Goal: Check status: Check status

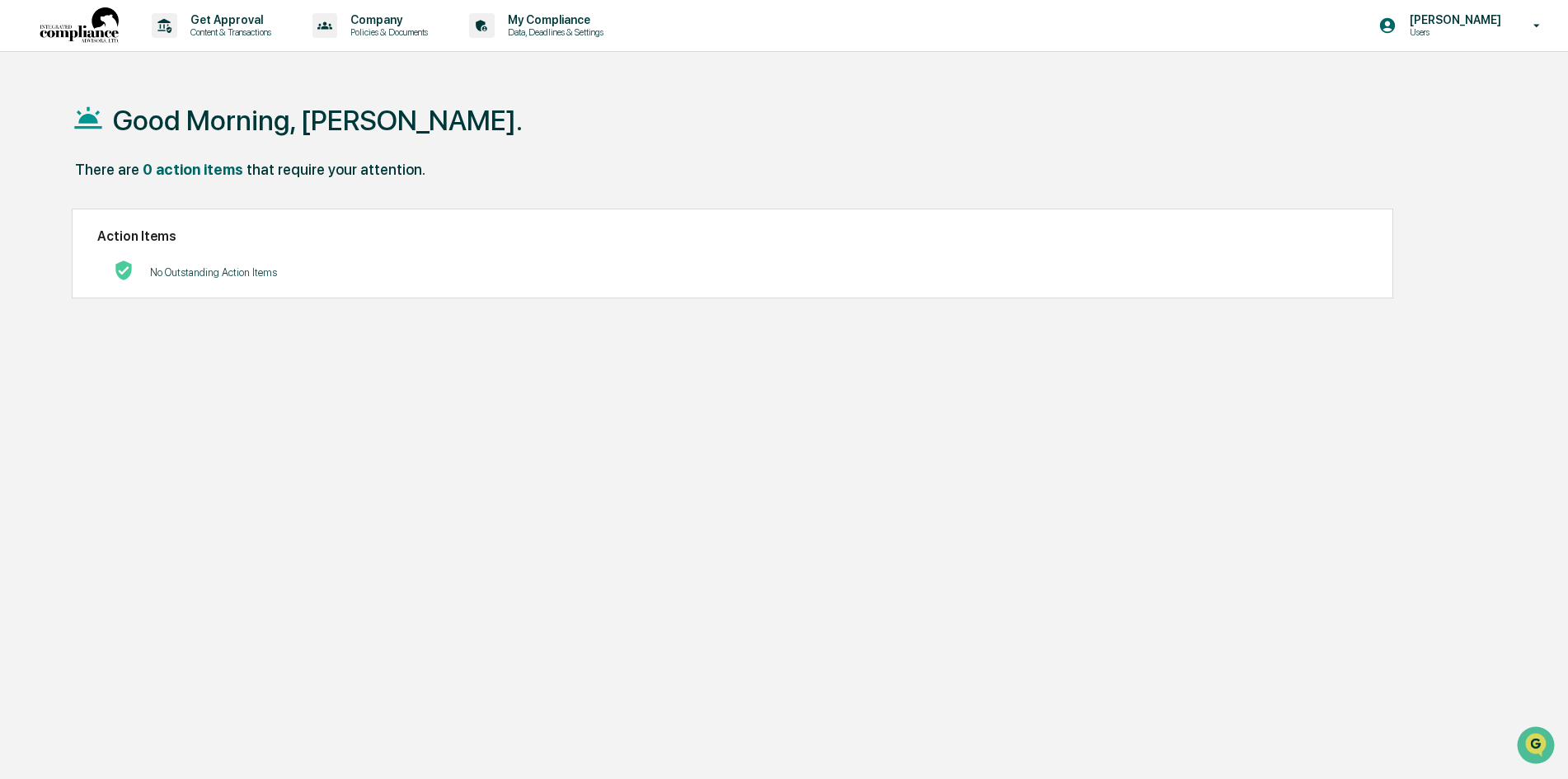
click at [1454, 32] on p "Users" at bounding box center [1452, 32] width 113 height 11
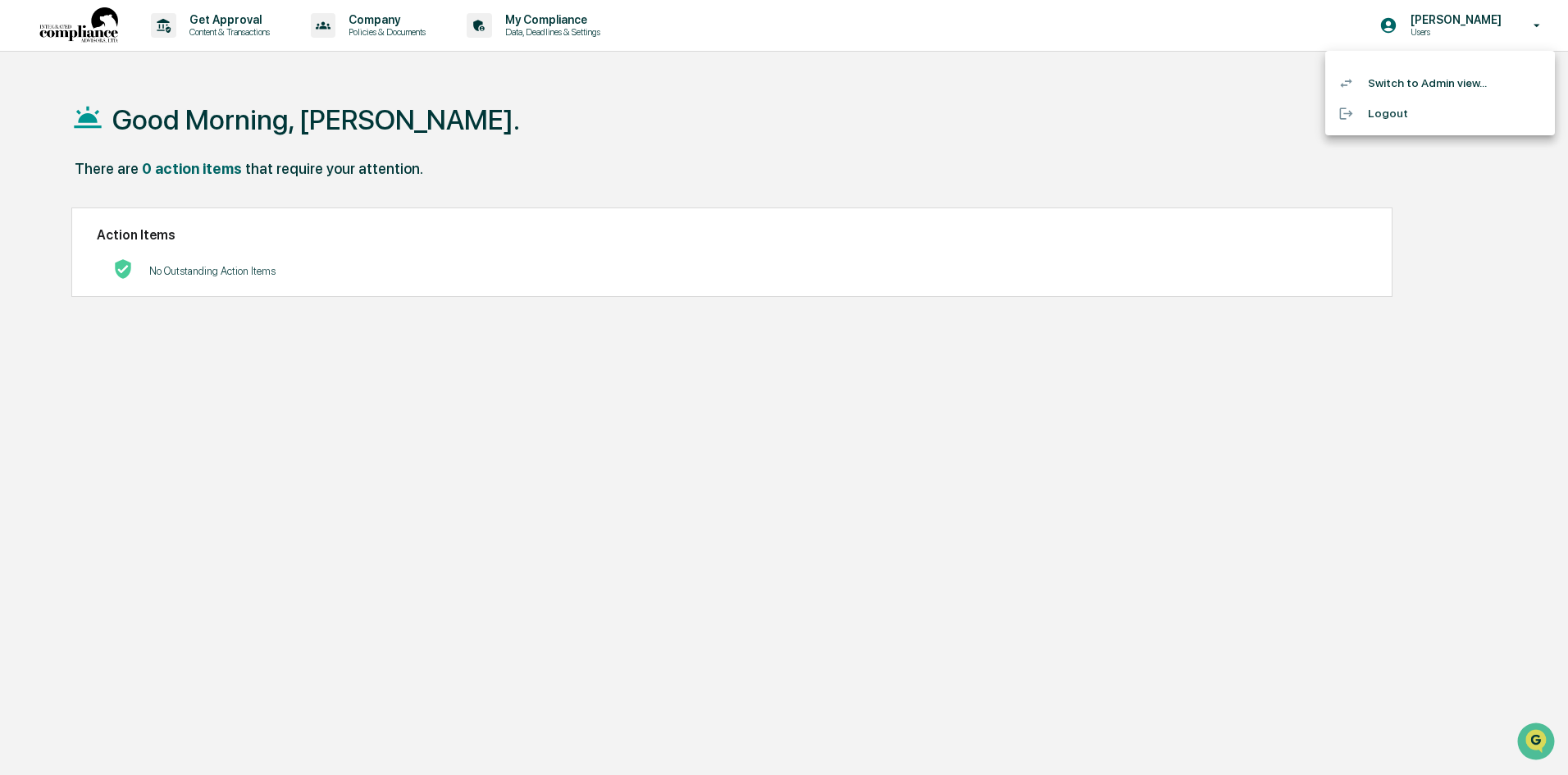
click at [1430, 85] on li "Switch to Admin view..." at bounding box center [1440, 83] width 230 height 31
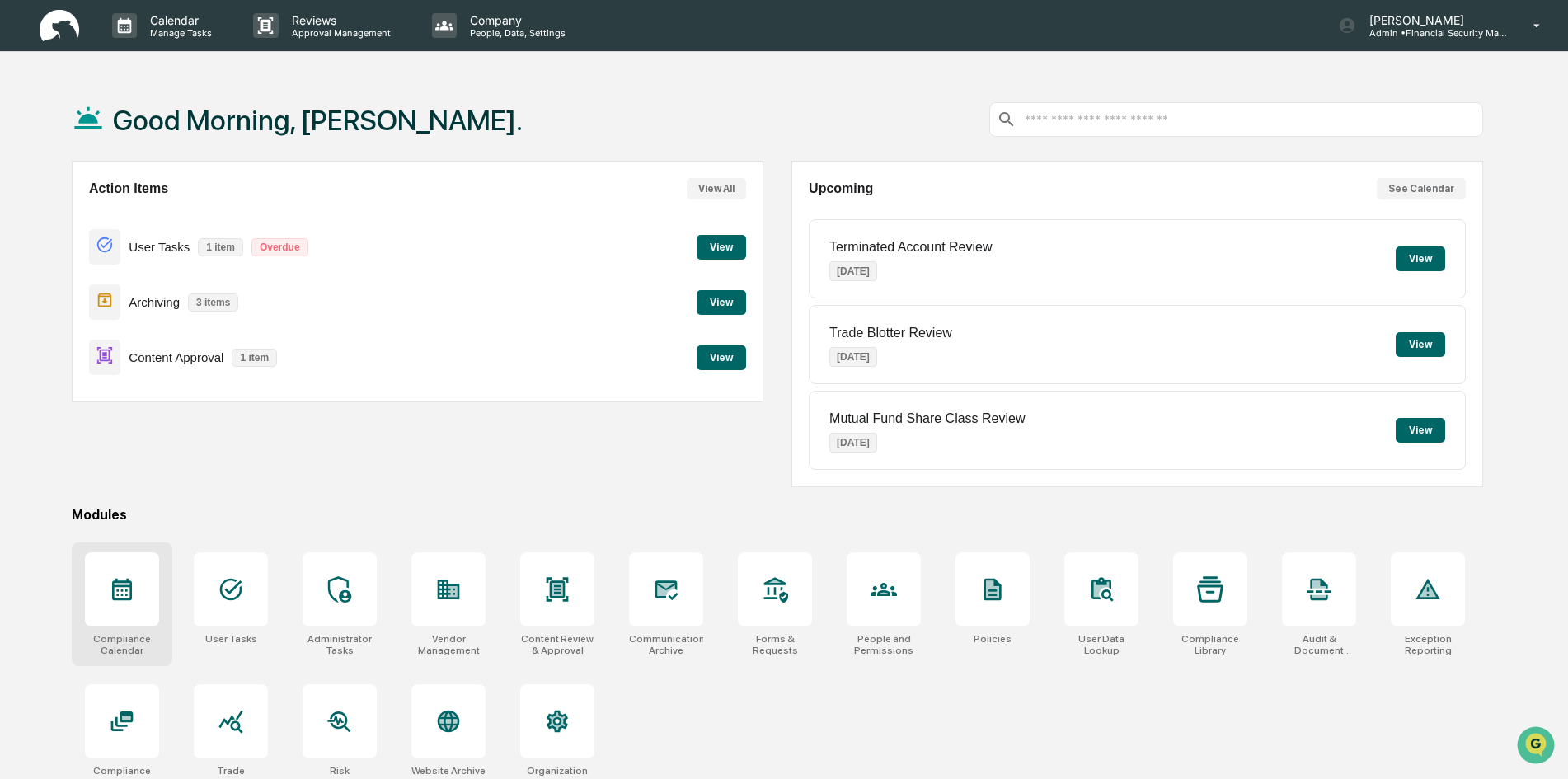
click at [121, 563] on div at bounding box center [121, 588] width 74 height 74
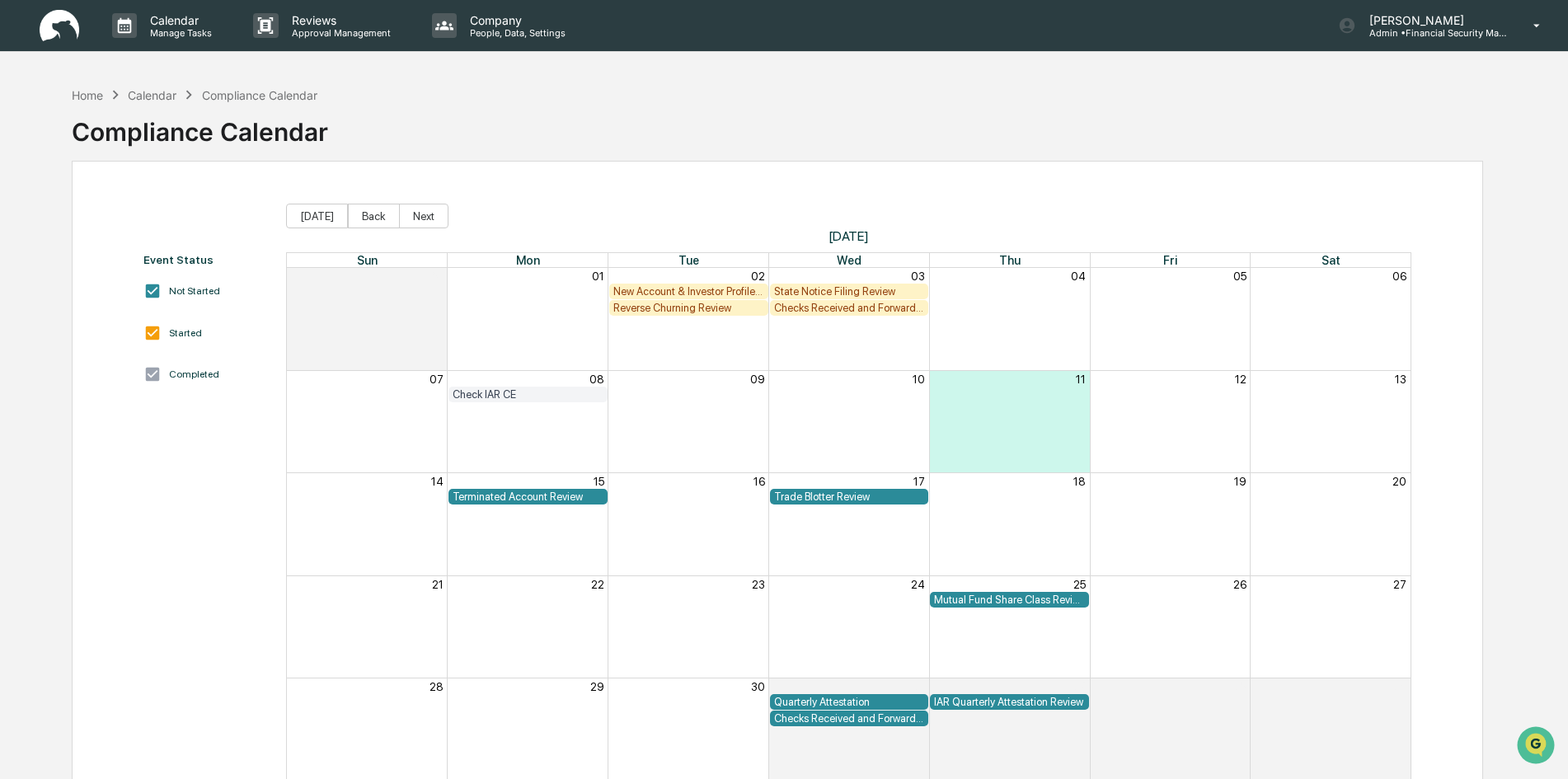
click at [853, 697] on div "Quarterly Attestation" at bounding box center [848, 701] width 150 height 12
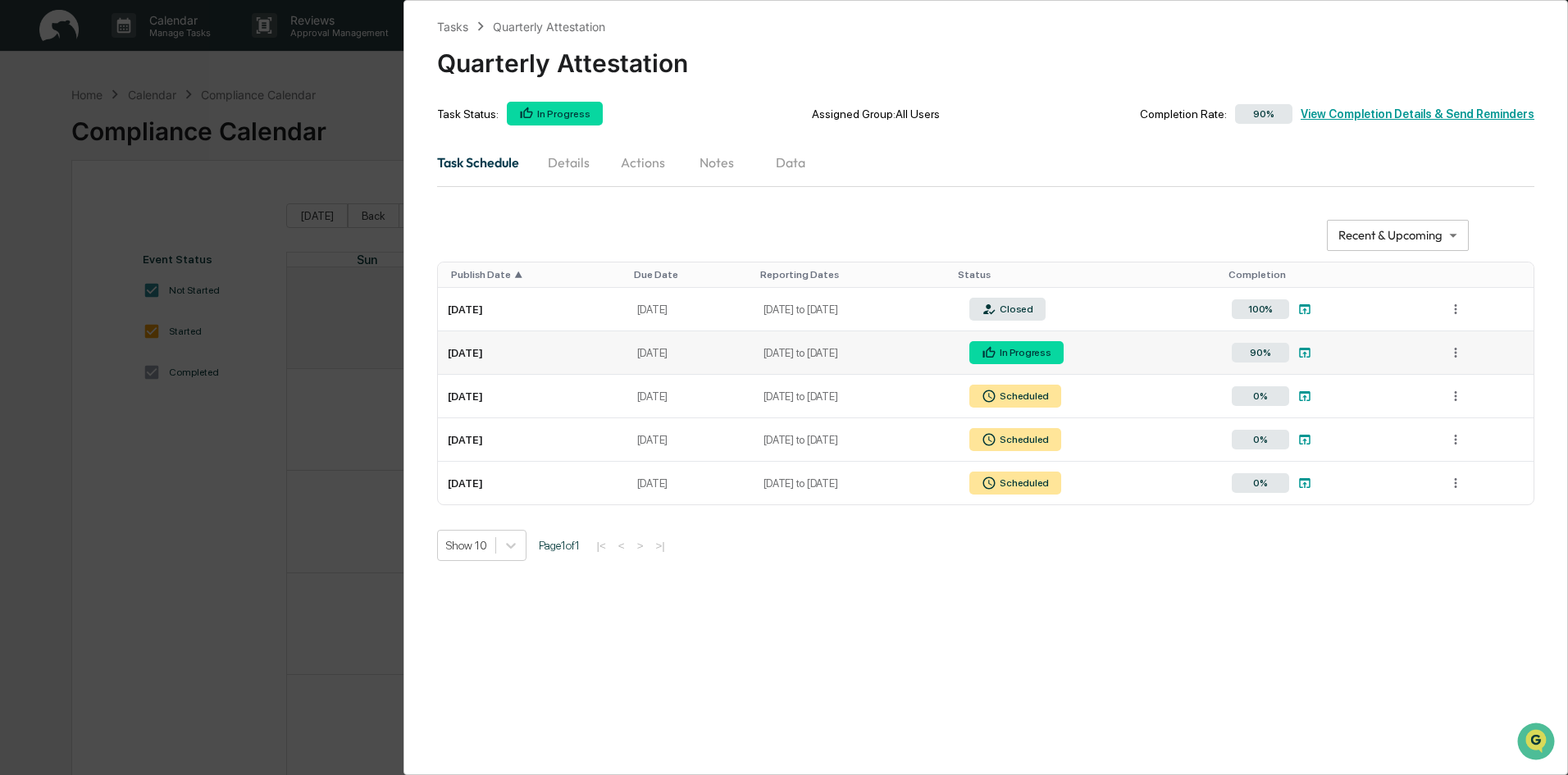
click at [808, 374] on td "Apr 1, 2025 to Jun 30, 2025" at bounding box center [852, 352] width 198 height 44
click at [803, 374] on td "Apr 1, 2025 to Jun 30, 2025" at bounding box center [852, 352] width 198 height 44
click at [567, 182] on button "Details" at bounding box center [569, 162] width 73 height 39
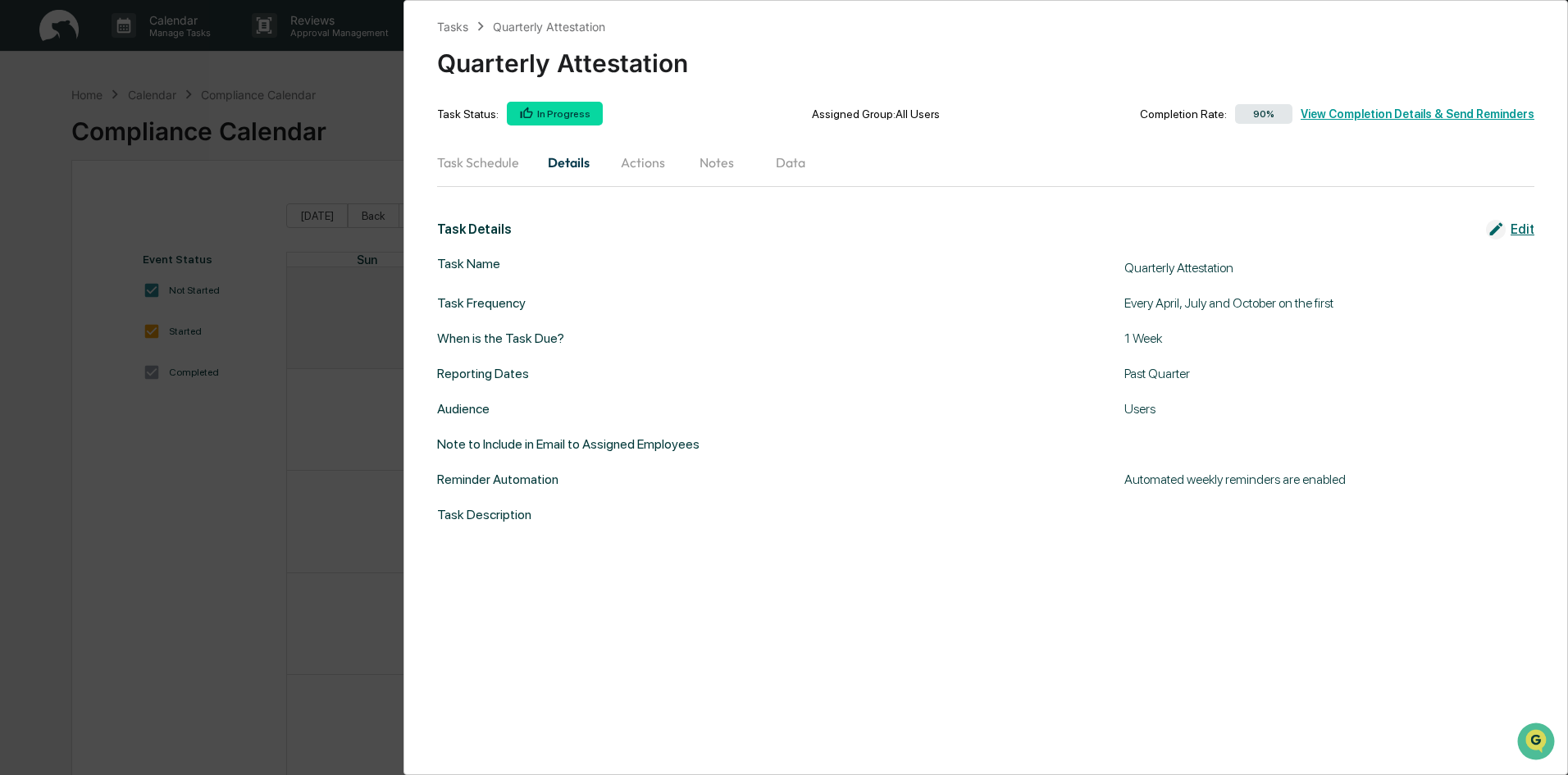
click at [656, 182] on button "Actions" at bounding box center [642, 162] width 73 height 39
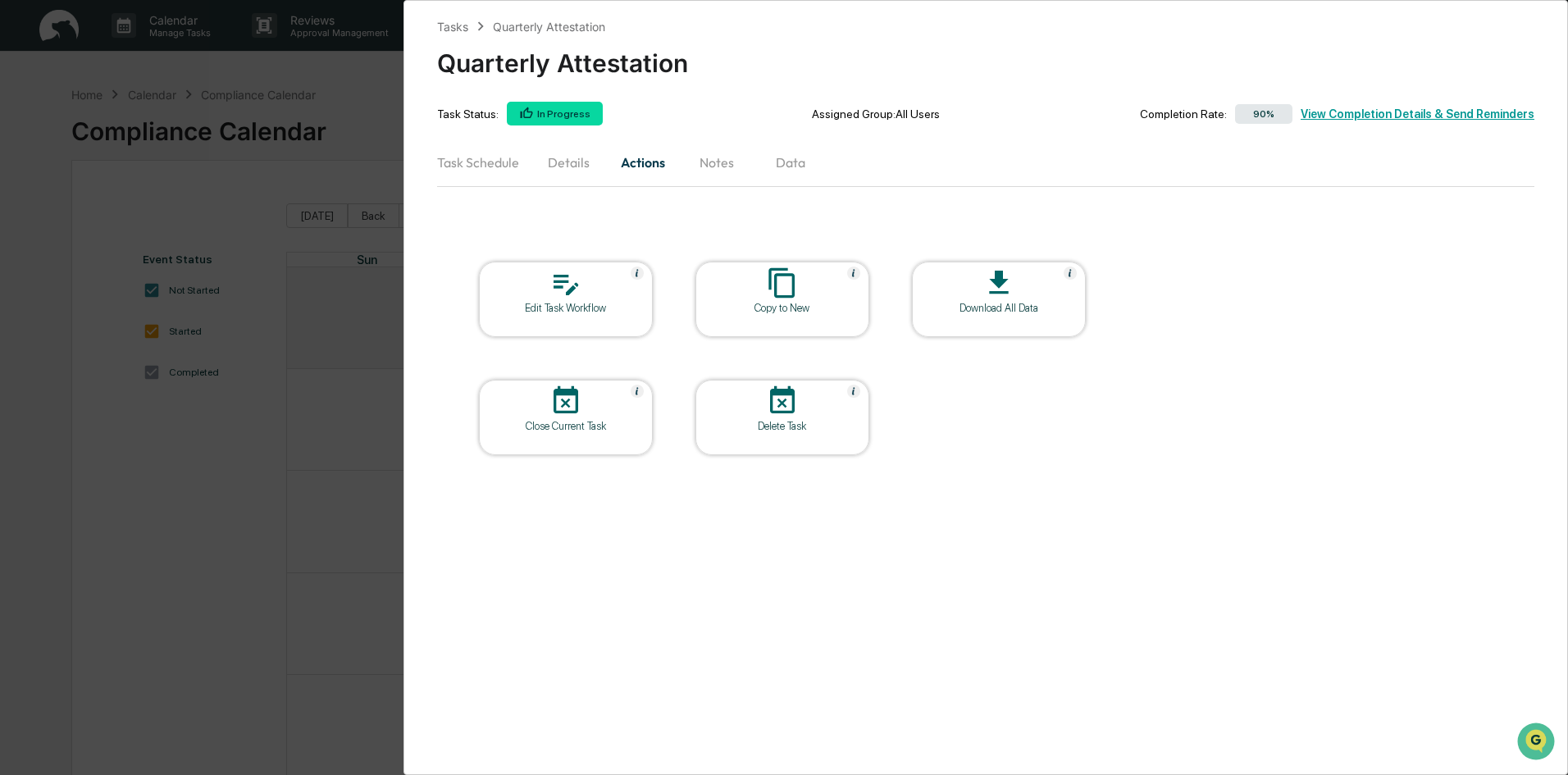
click at [723, 182] on button "Notes" at bounding box center [716, 162] width 73 height 39
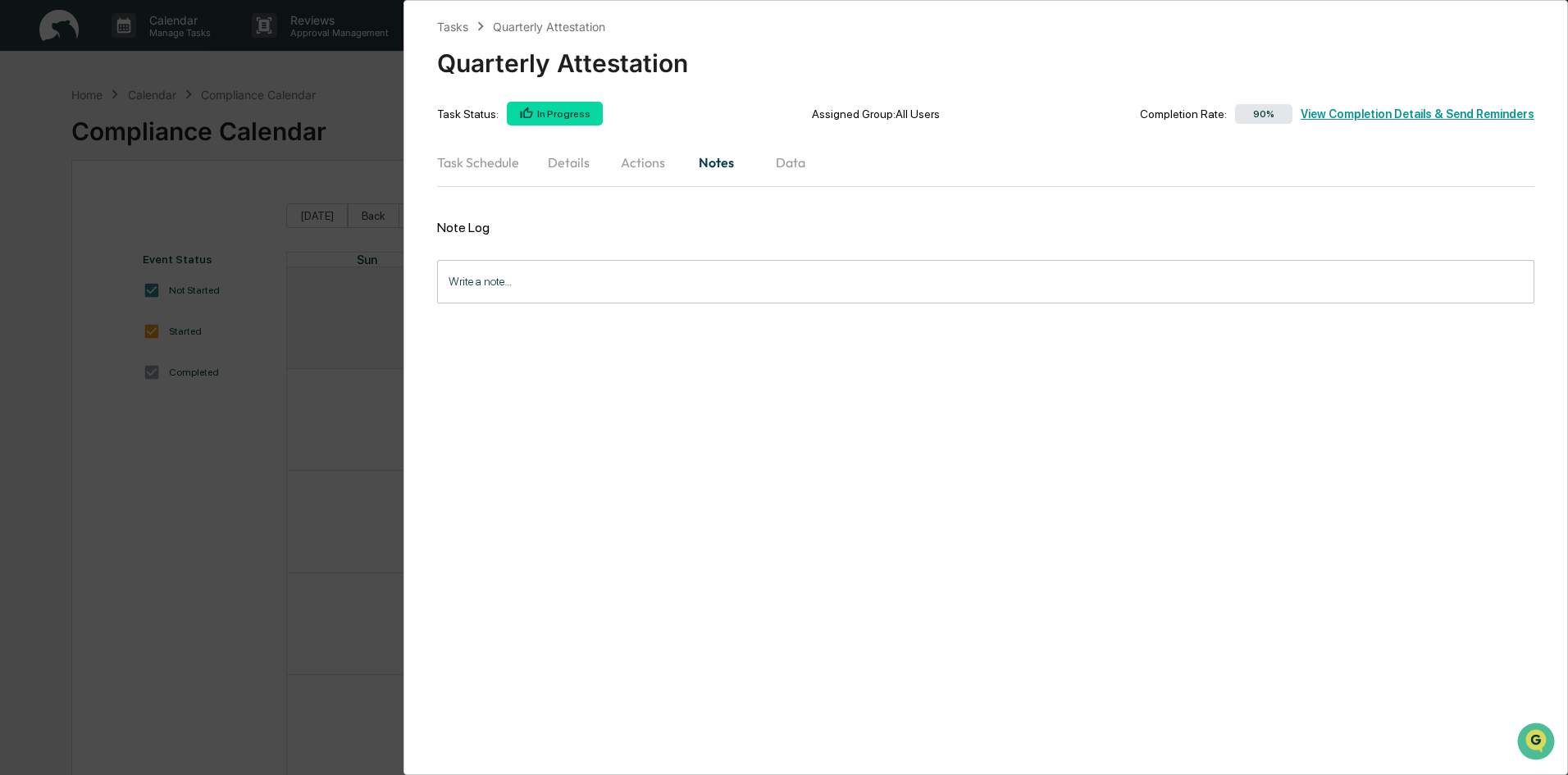
click at [499, 182] on button "Task Schedule" at bounding box center [484, 162] width 95 height 39
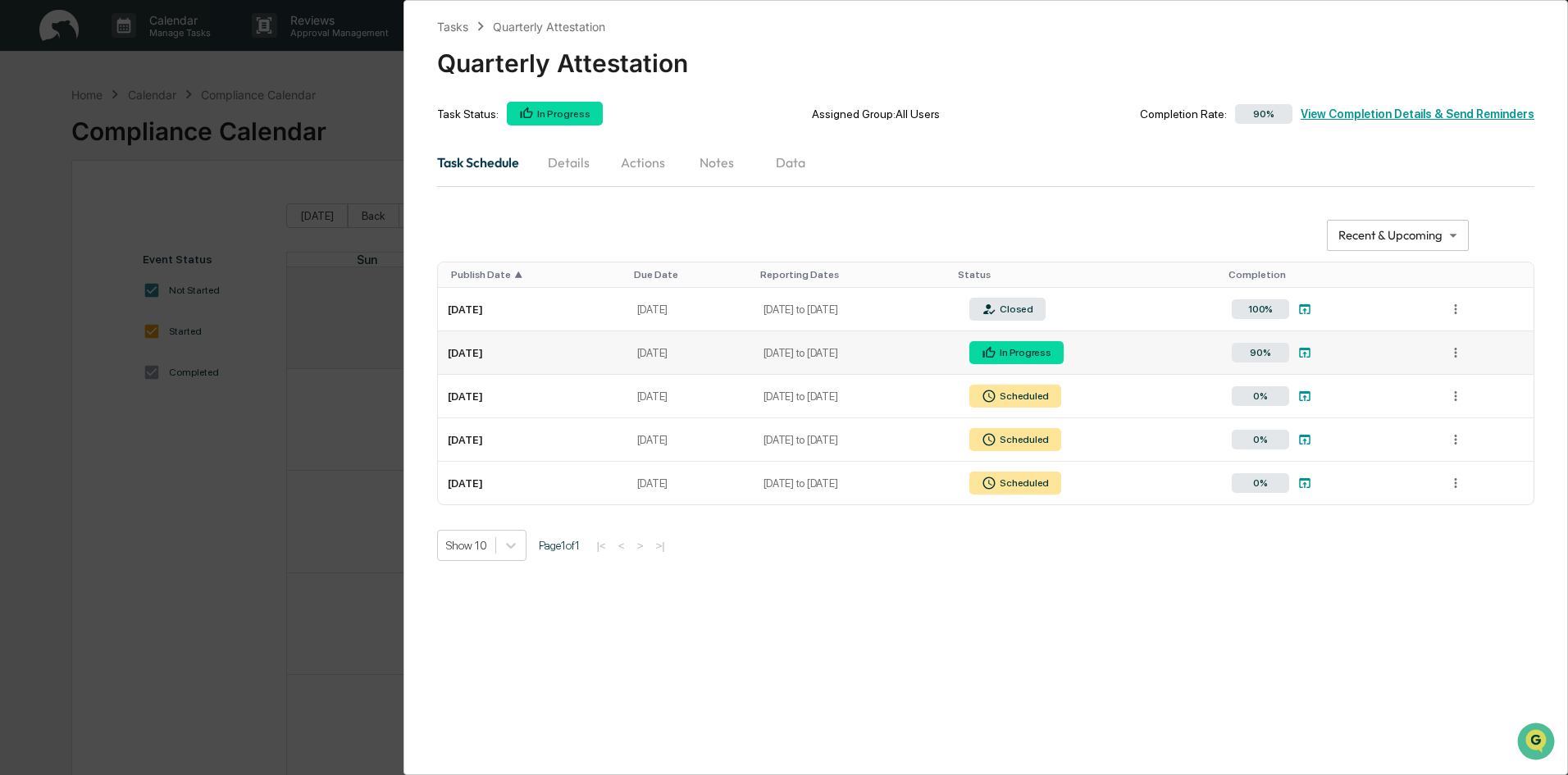
click at [1050, 359] on div "In Progress" at bounding box center [1023, 352] width 54 height 11
click at [1289, 362] on div "90%" at bounding box center [1260, 352] width 58 height 20
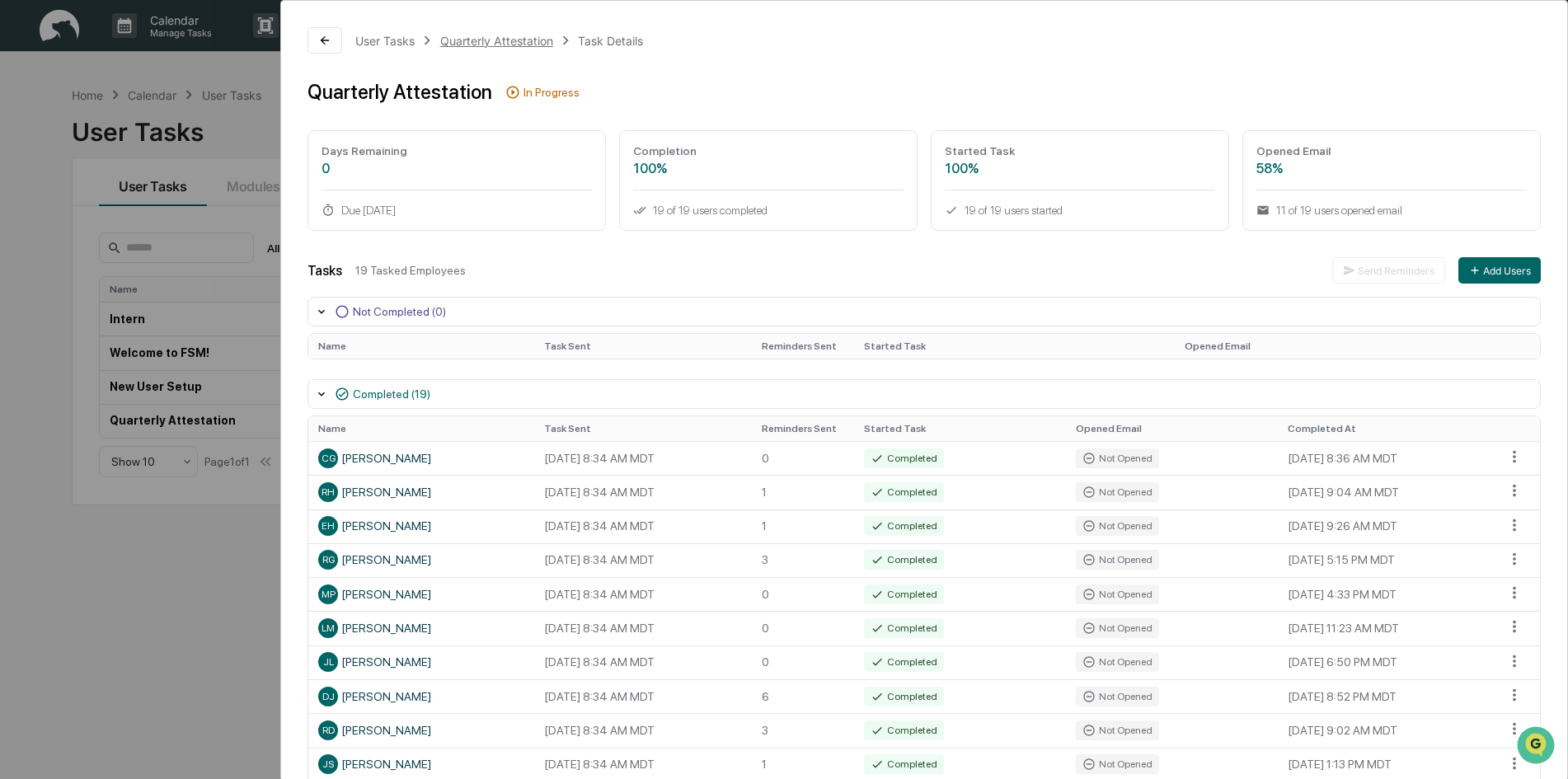
click at [469, 45] on div "Quarterly Attestation" at bounding box center [496, 40] width 113 height 14
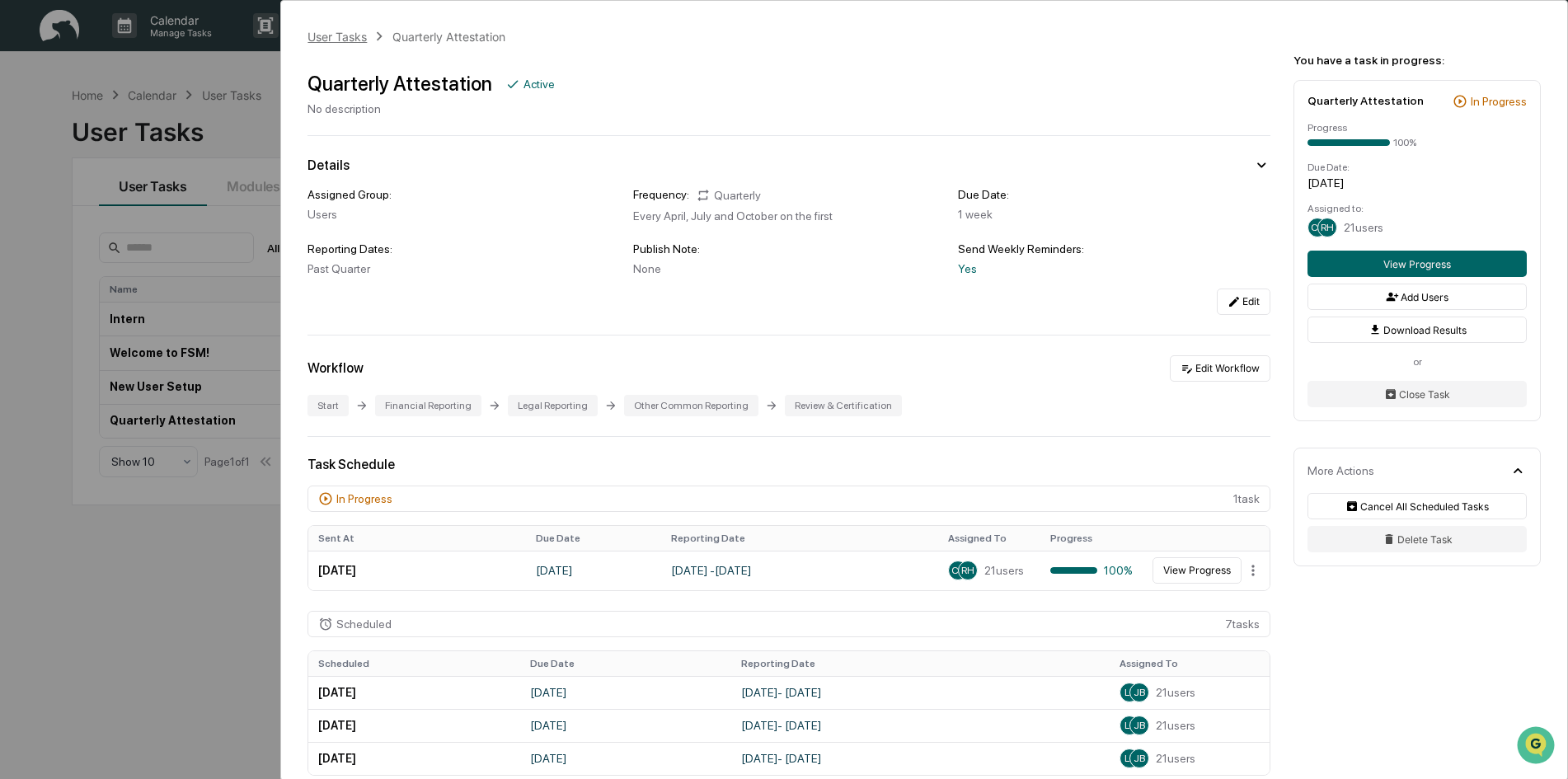
click at [350, 42] on div "User Tasks" at bounding box center [337, 36] width 60 height 14
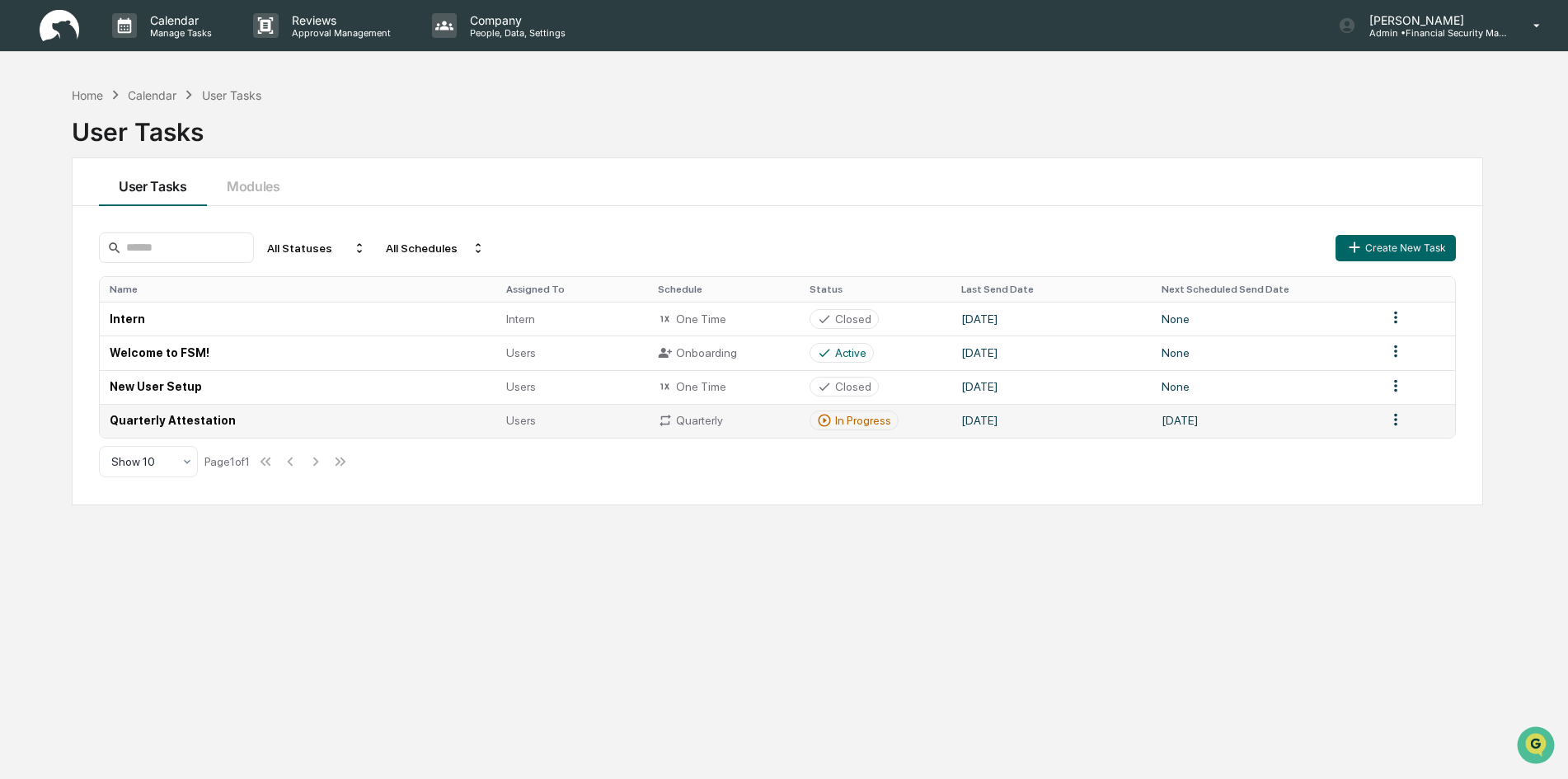
click at [1193, 430] on td "October 1, 2025" at bounding box center [1263, 420] width 225 height 34
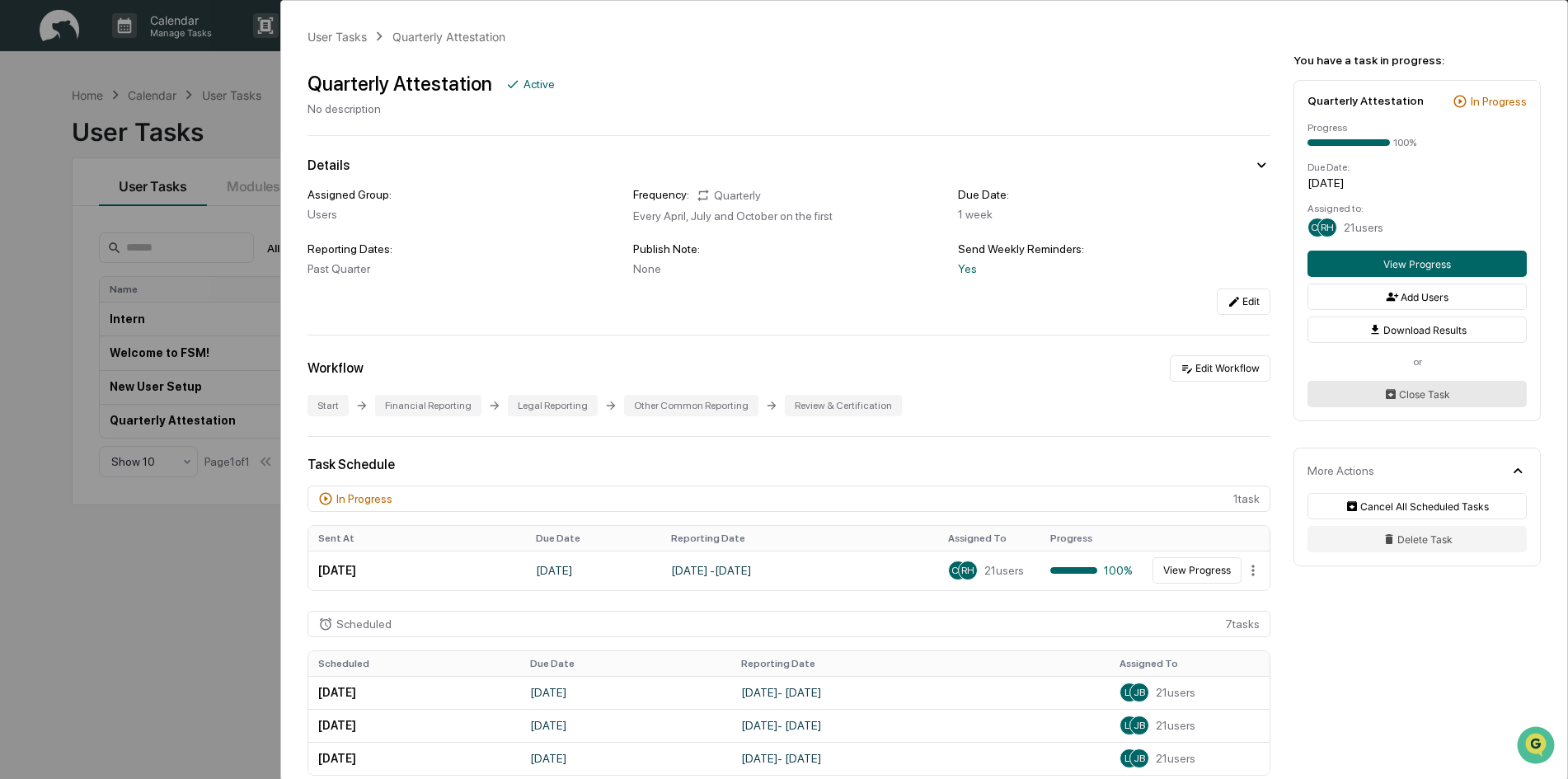
click at [1420, 389] on button "Close Task" at bounding box center [1417, 394] width 220 height 26
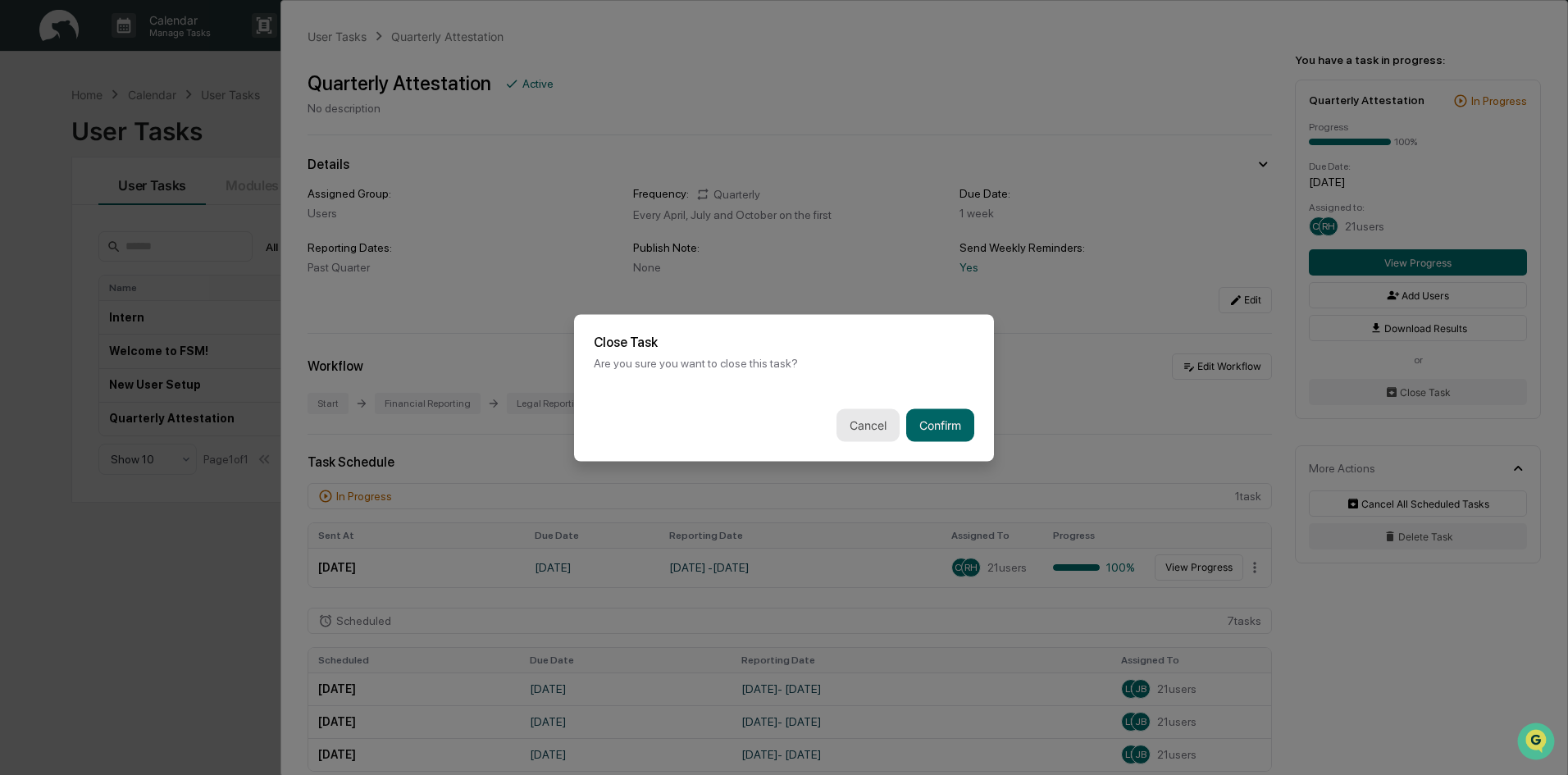
click at [872, 427] on button "Cancel" at bounding box center [868, 424] width 63 height 33
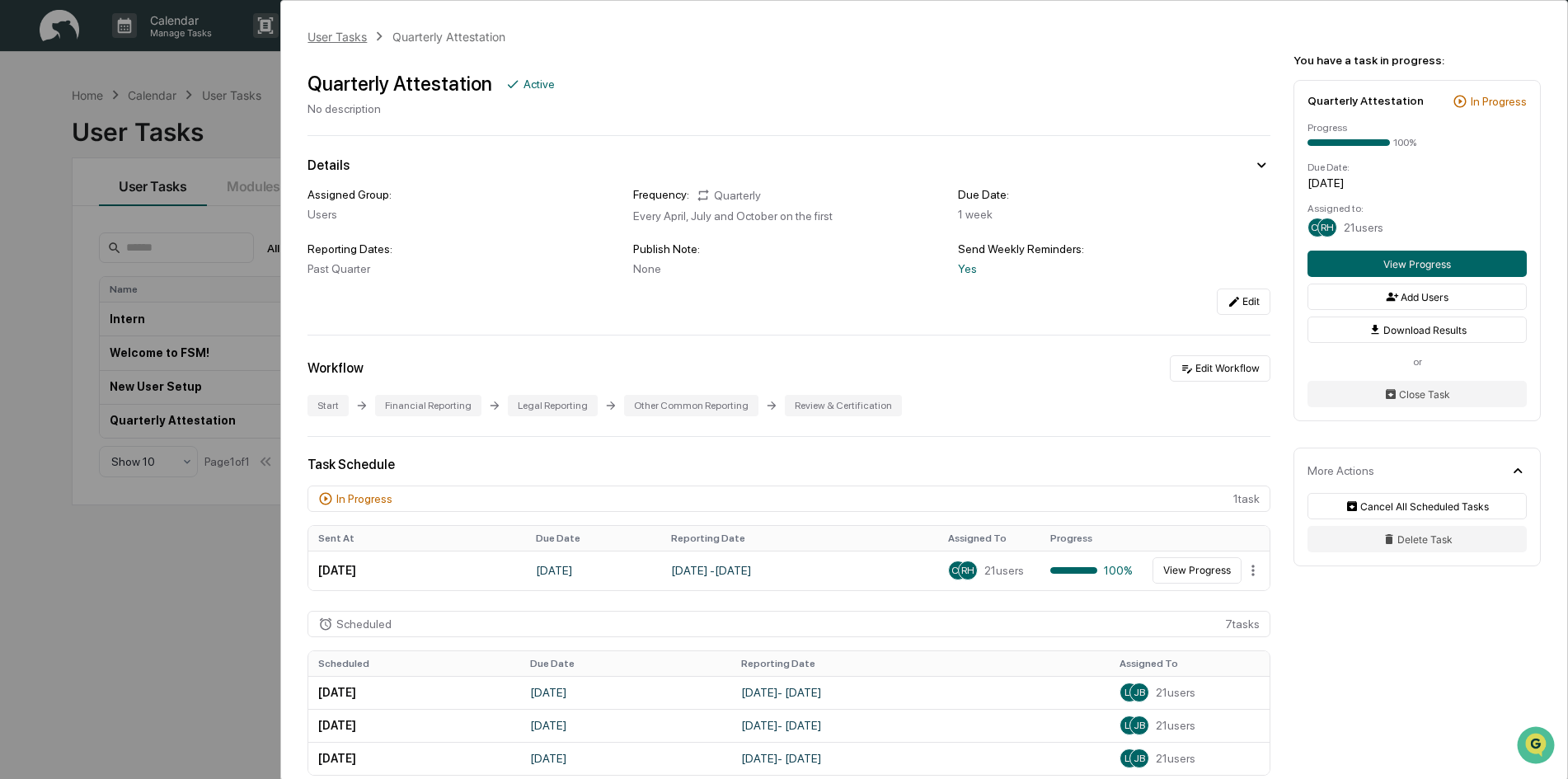
click at [336, 38] on div "User Tasks" at bounding box center [337, 36] width 60 height 14
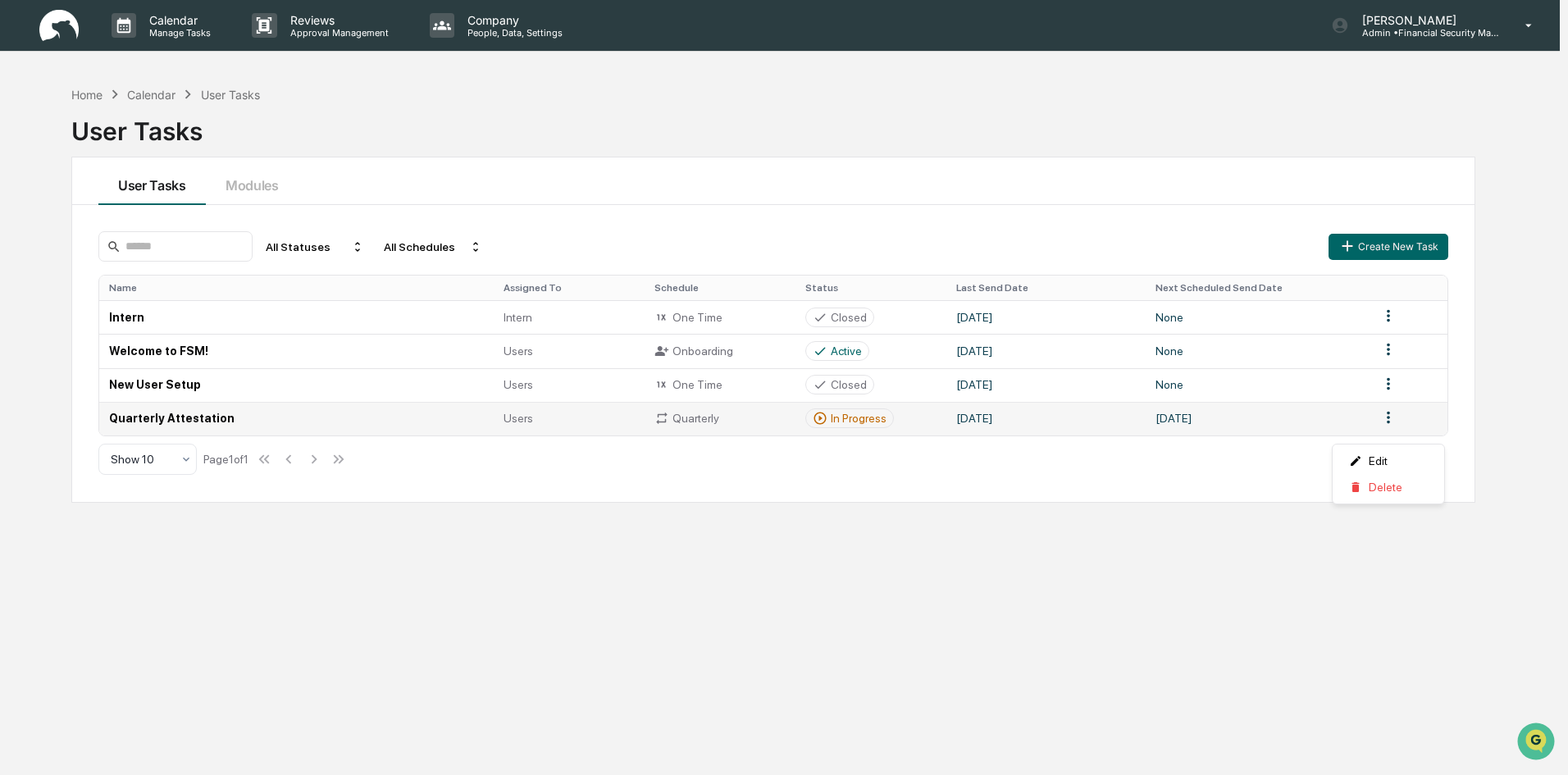
click at [1387, 424] on html "Calendar Manage Tasks Reviews Approval Management Company People, Data, Setting…" at bounding box center [784, 388] width 1568 height 775
click at [1239, 427] on html "Calendar Manage Tasks Reviews Approval Management Company People, Data, Setting…" at bounding box center [784, 388] width 1568 height 775
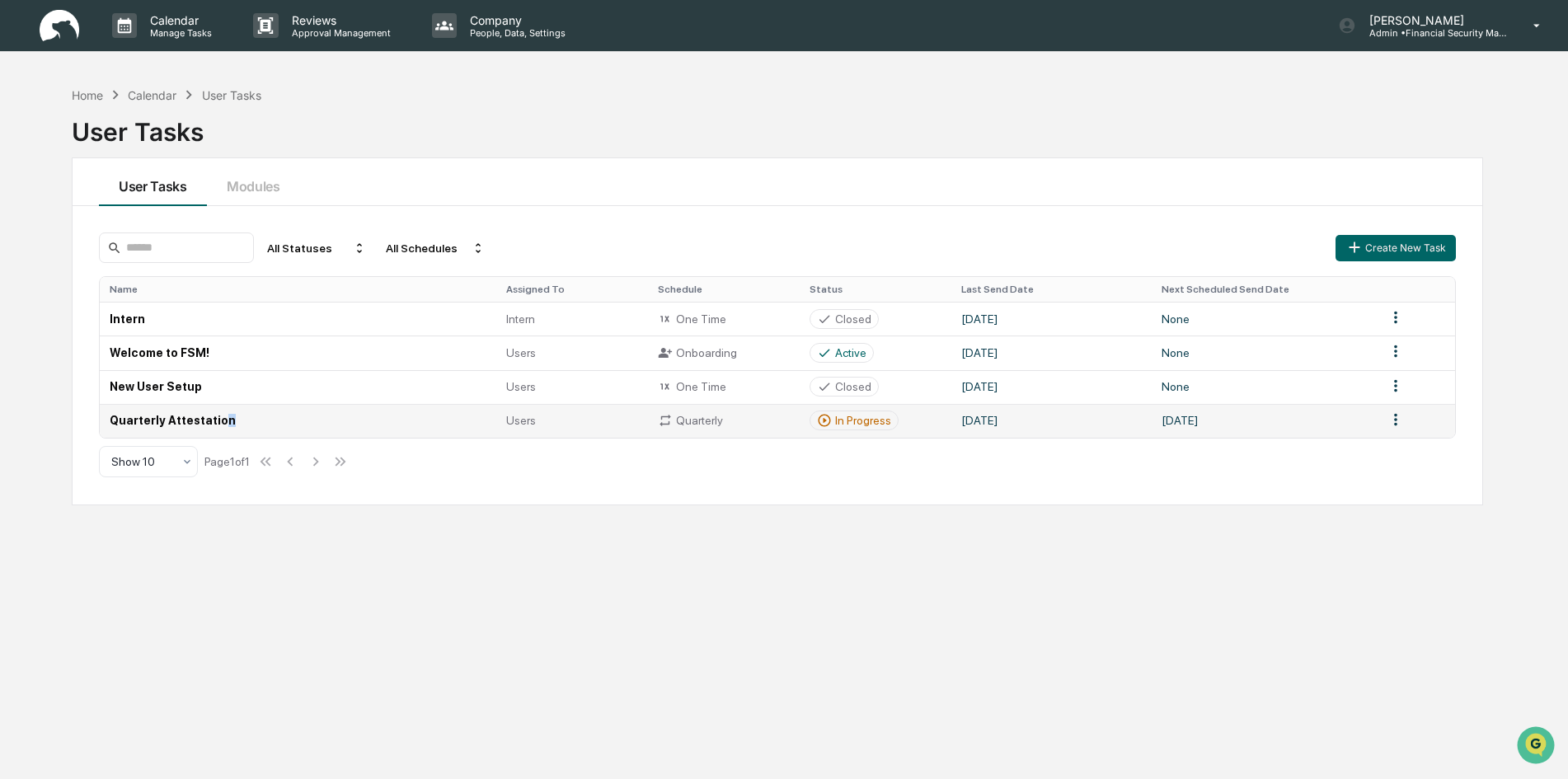
click at [218, 431] on td "Quarterly Attestation" at bounding box center [298, 420] width 396 height 34
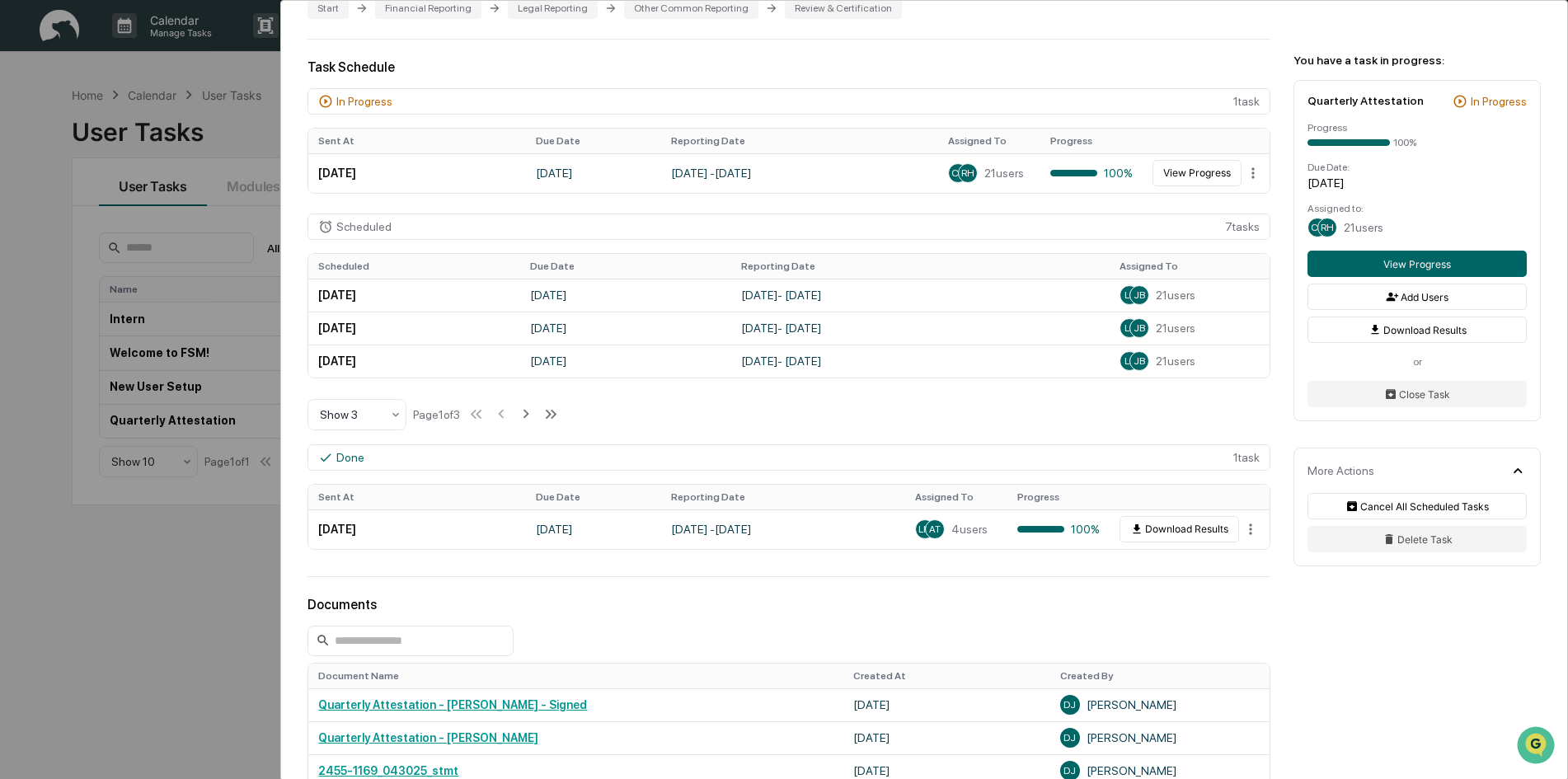
scroll to position [353, 0]
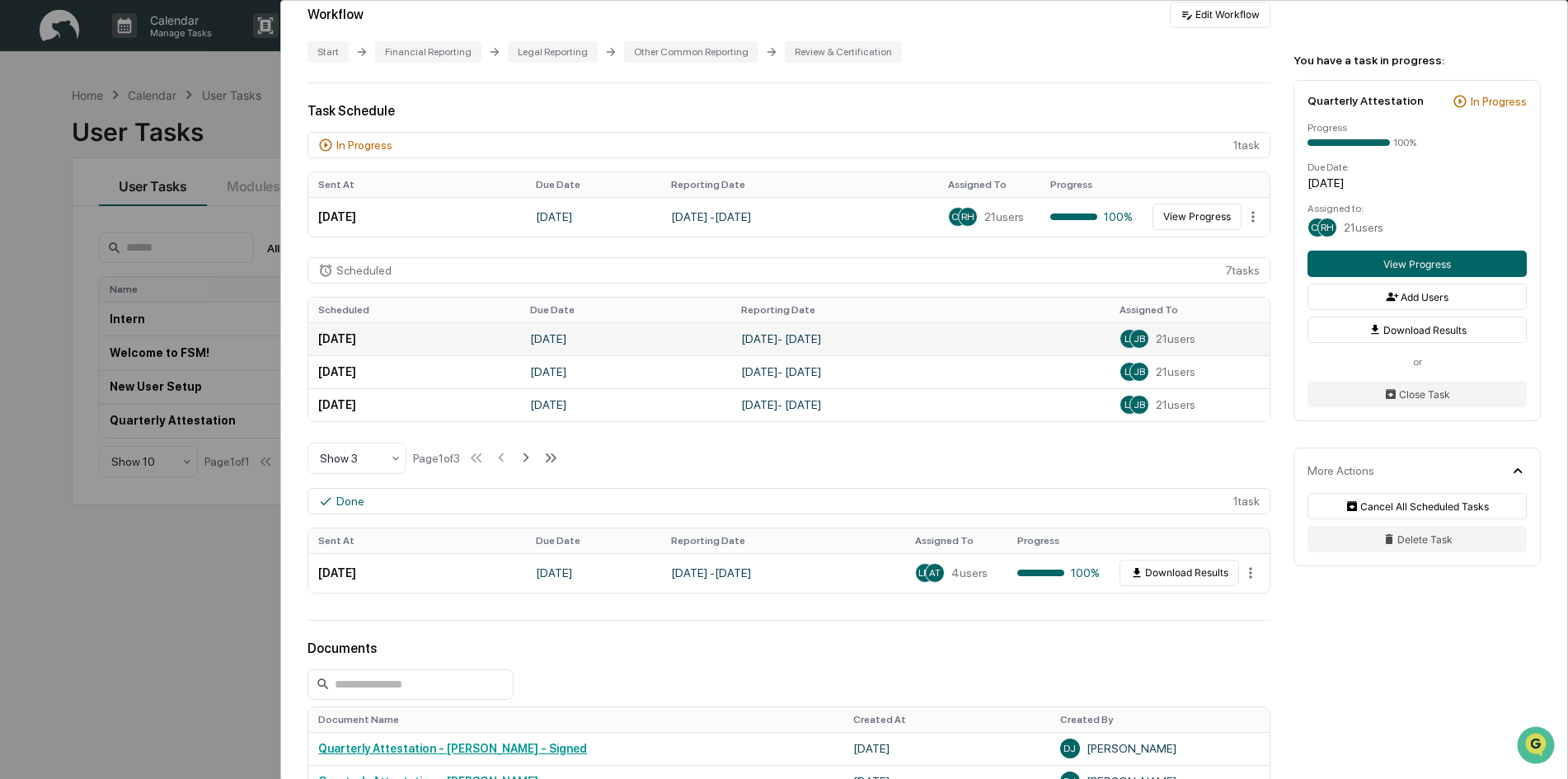
click at [381, 339] on td "October 1, 2025" at bounding box center [414, 338] width 211 height 33
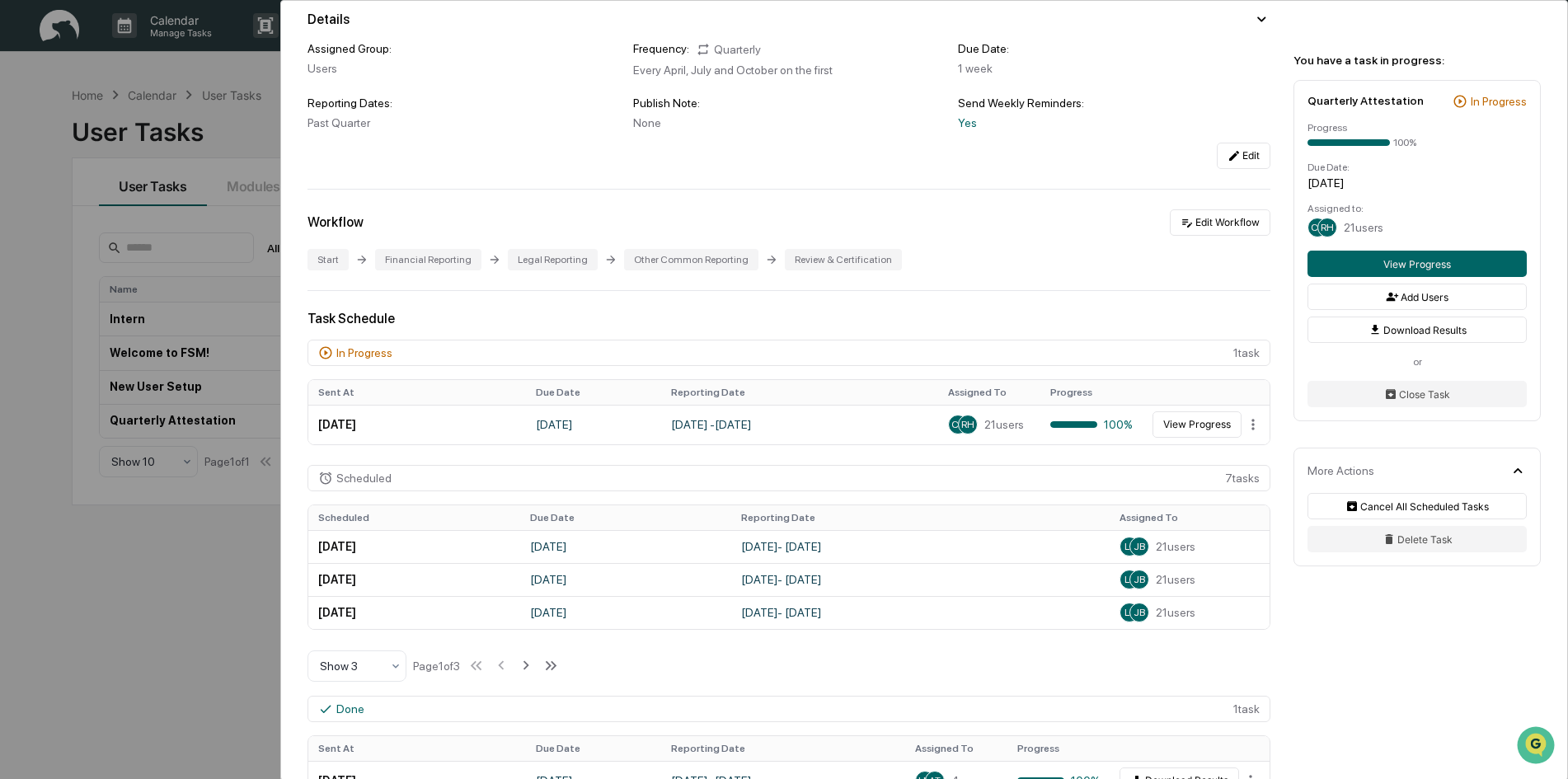
scroll to position [0, 0]
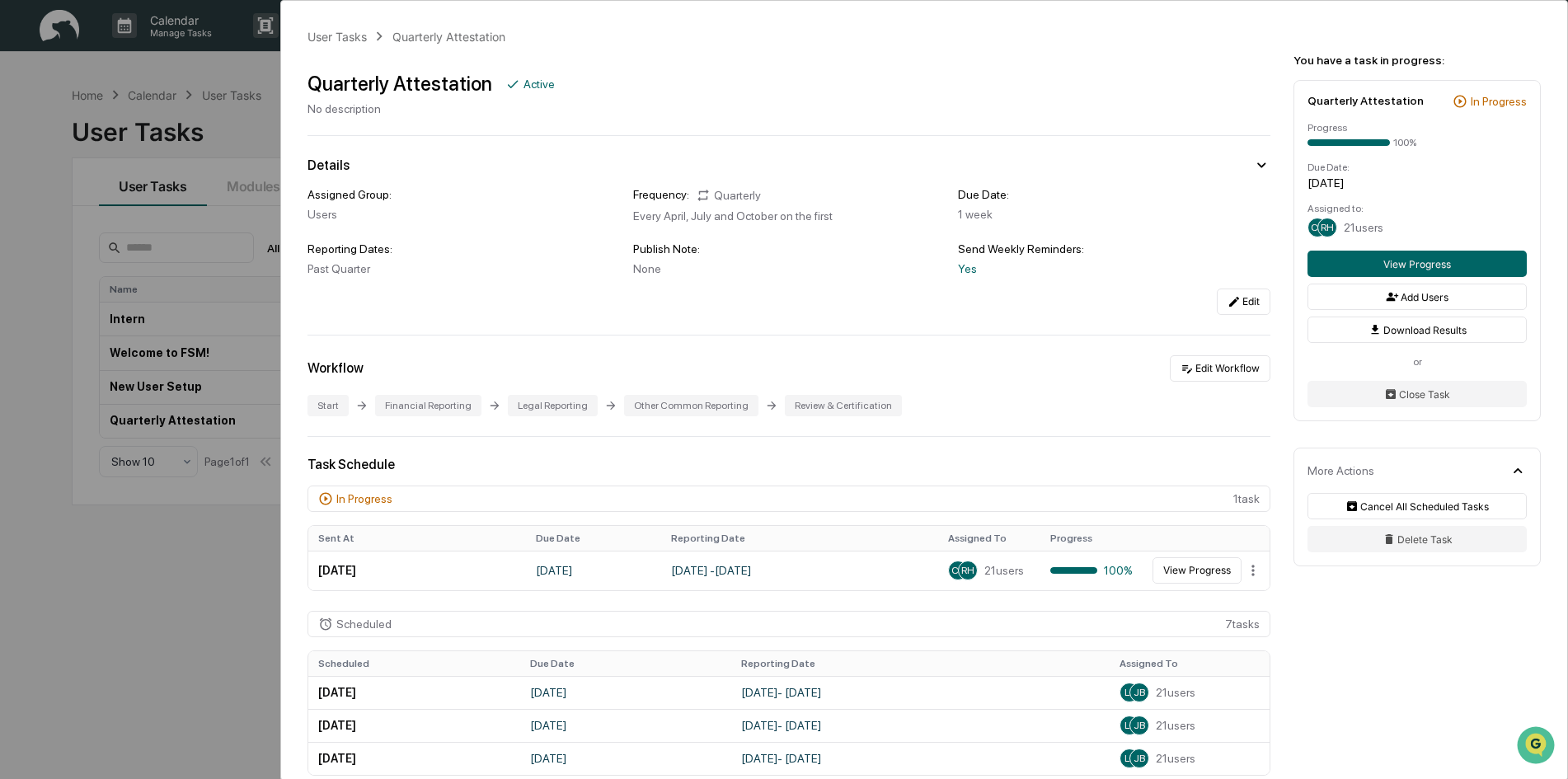
click at [227, 106] on div "User Tasks Quarterly Attestation Quarterly Attestation Active No description De…" at bounding box center [784, 390] width 1568 height 779
